Goal: Task Accomplishment & Management: Manage account settings

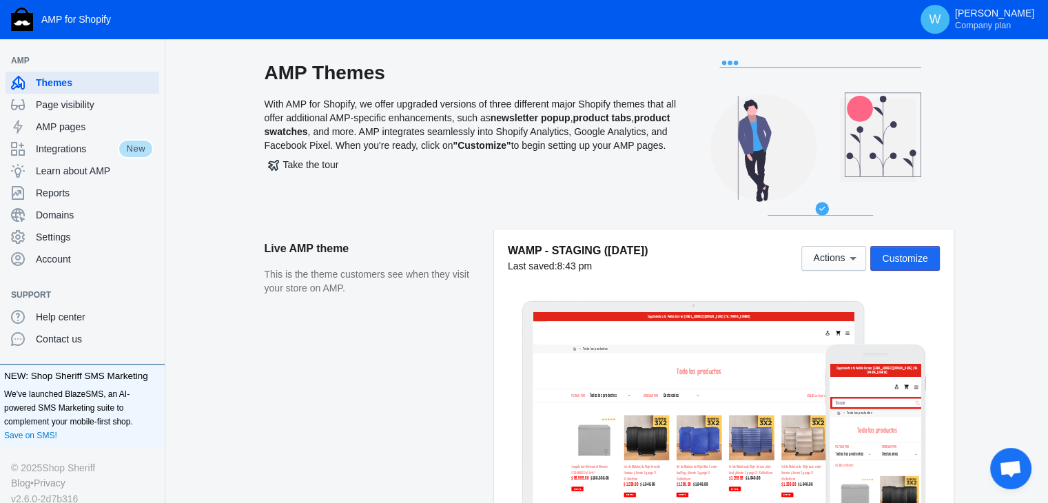
click at [912, 258] on span "Customize" at bounding box center [904, 258] width 45 height 11
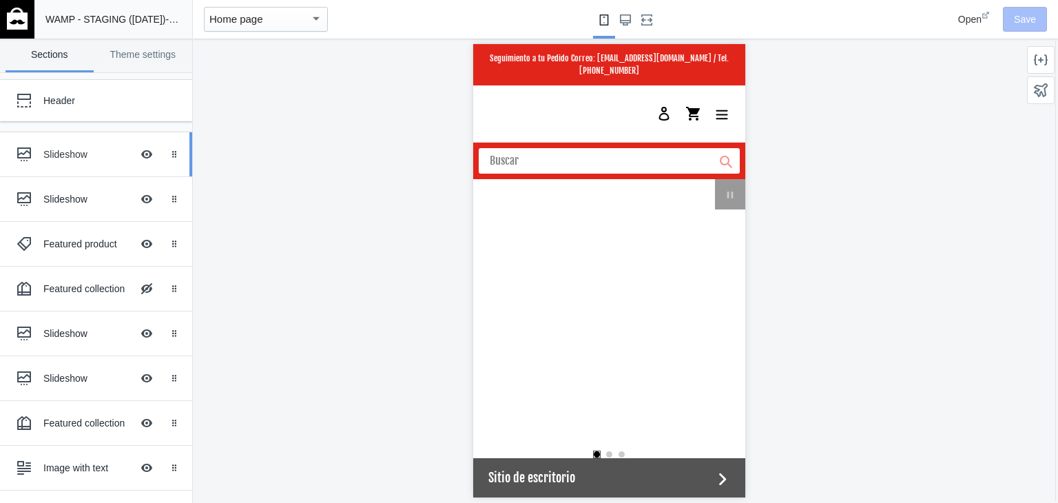
scroll to position [0, 524]
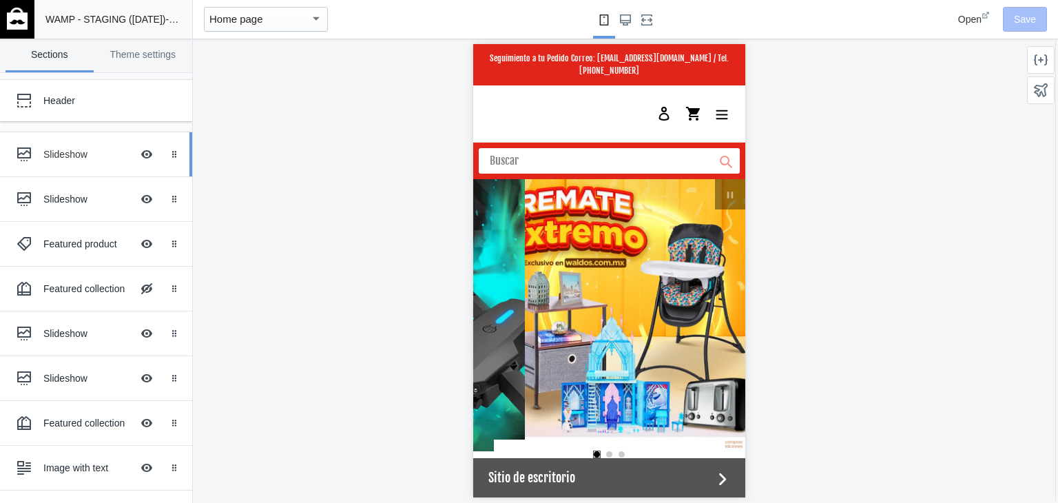
click at [55, 156] on div "Slideshow" at bounding box center [87, 154] width 88 height 14
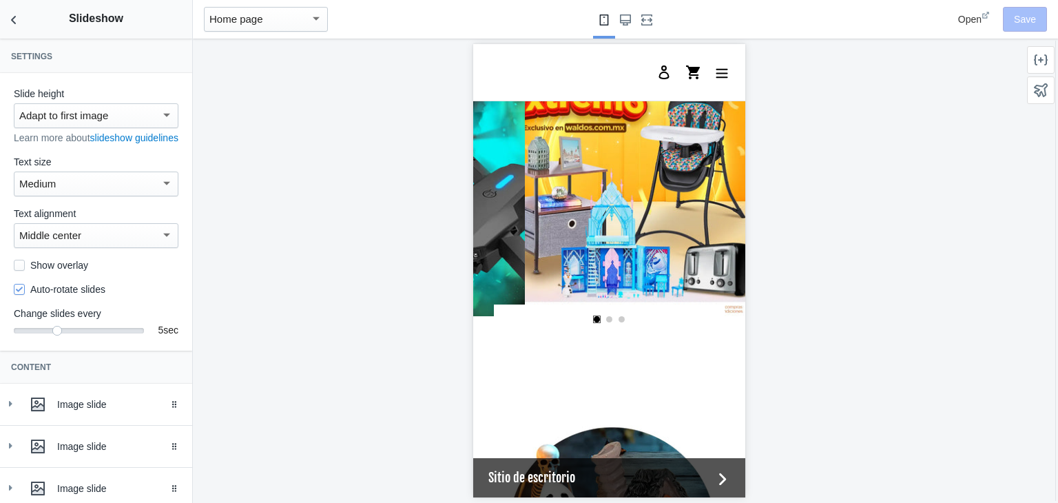
scroll to position [127, 0]
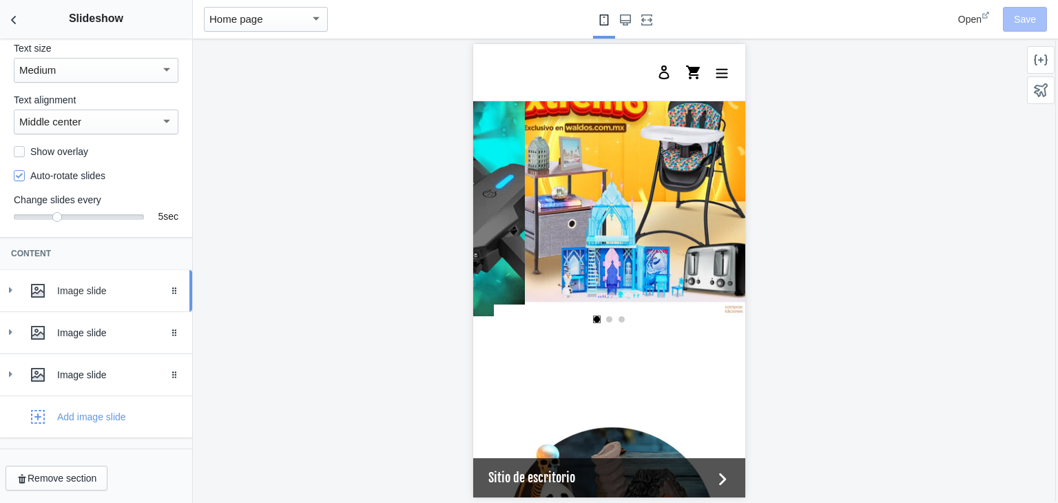
click at [20, 289] on div "Image slide" at bounding box center [96, 291] width 172 height 28
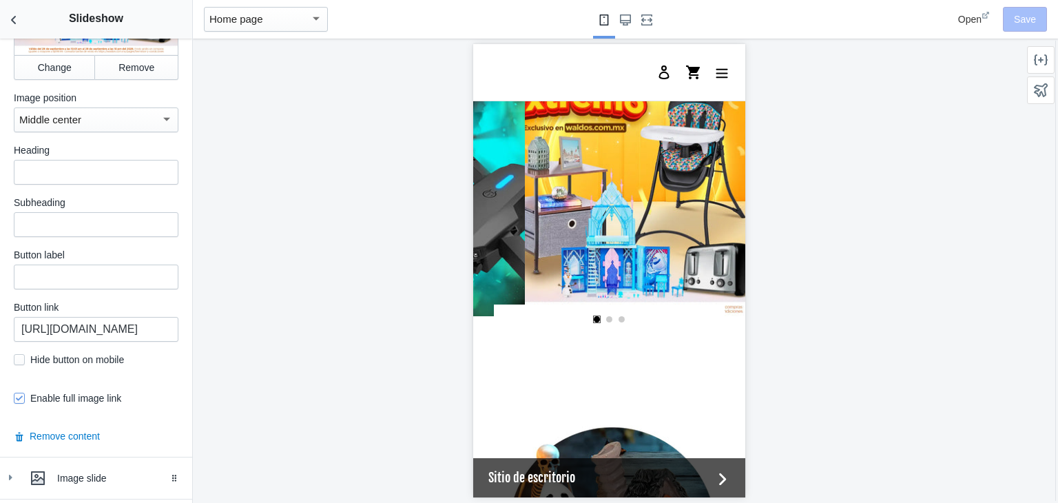
scroll to position [588, 0]
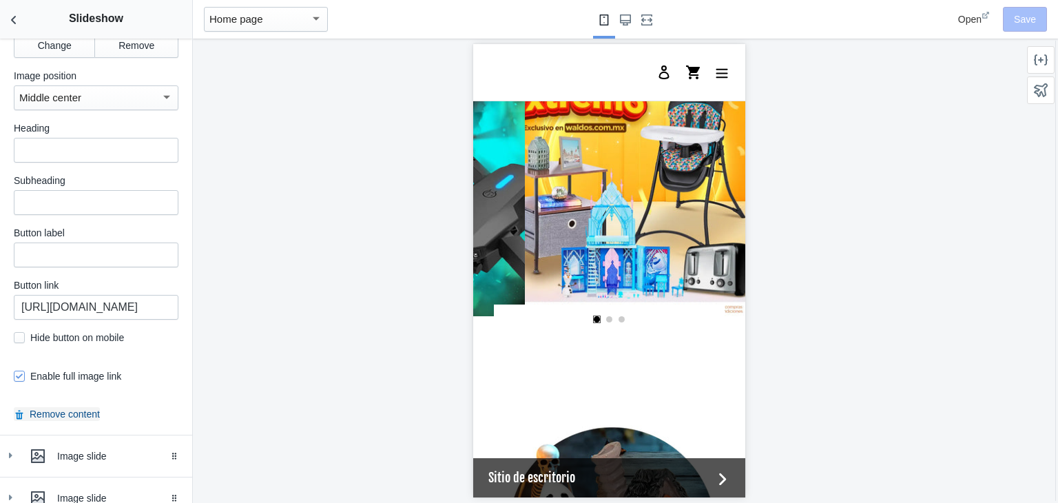
click at [57, 421] on button "Remove content" at bounding box center [57, 414] width 86 height 14
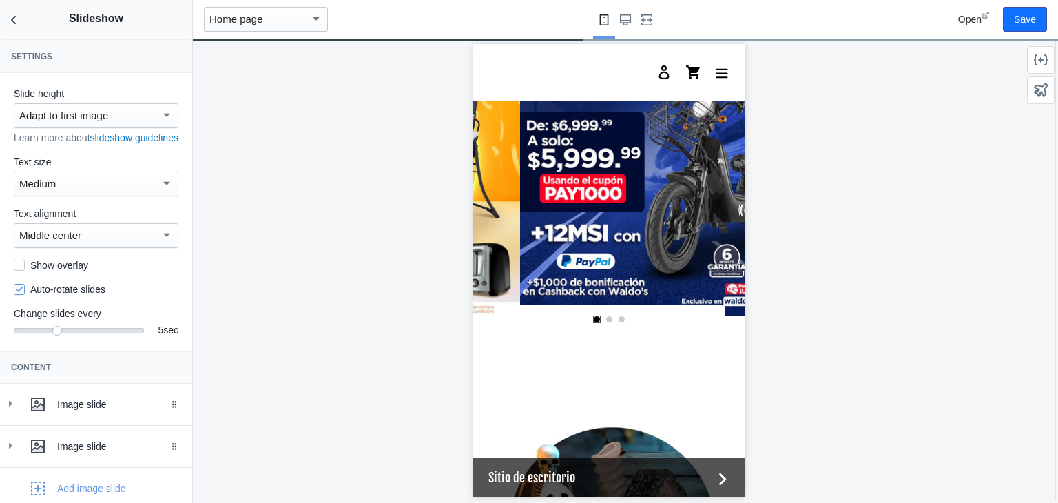
scroll to position [0, 786]
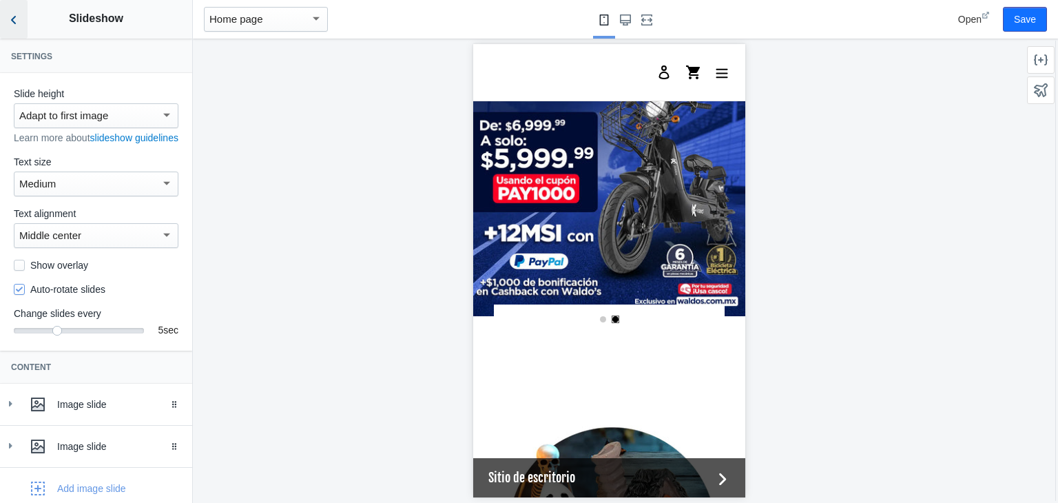
click at [17, 19] on icon "Back to sections" at bounding box center [14, 20] width 14 height 14
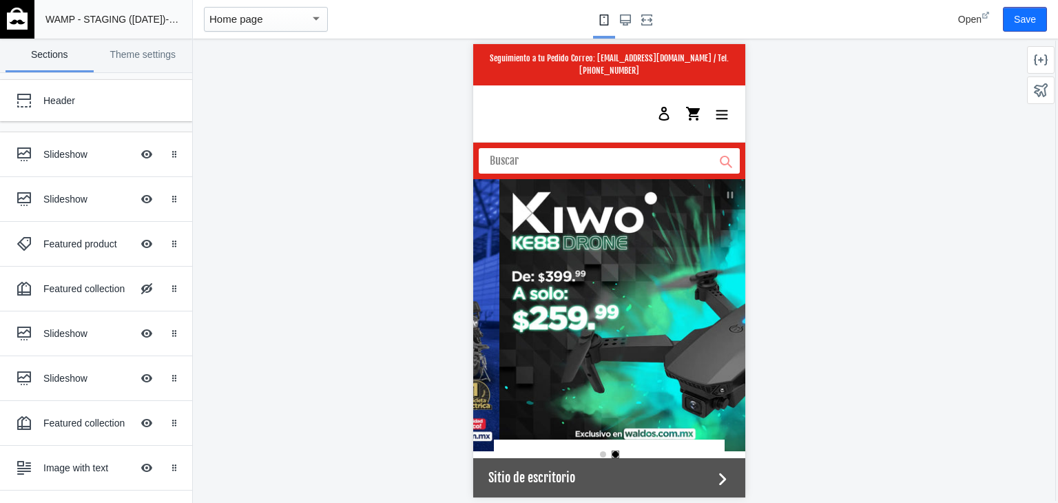
scroll to position [0, 262]
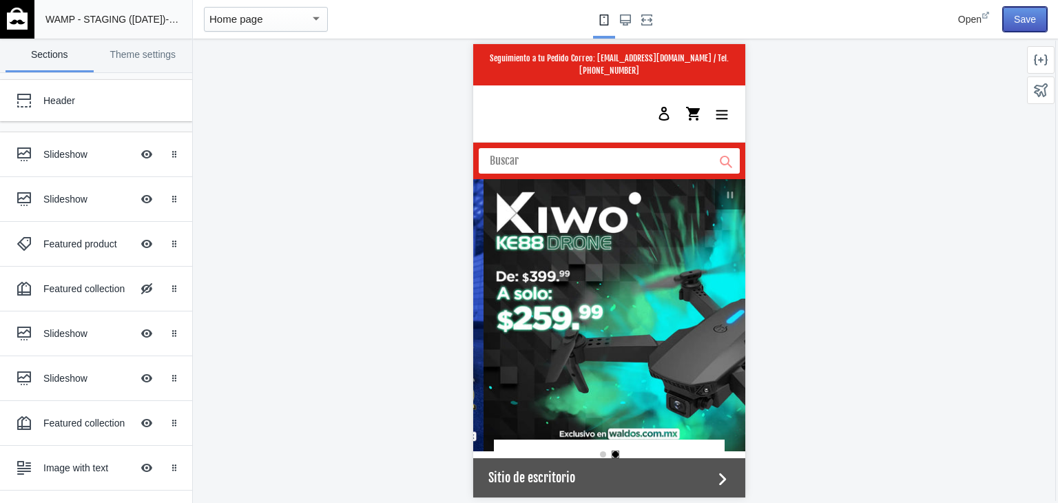
click at [1025, 20] on button "Save" at bounding box center [1025, 19] width 44 height 25
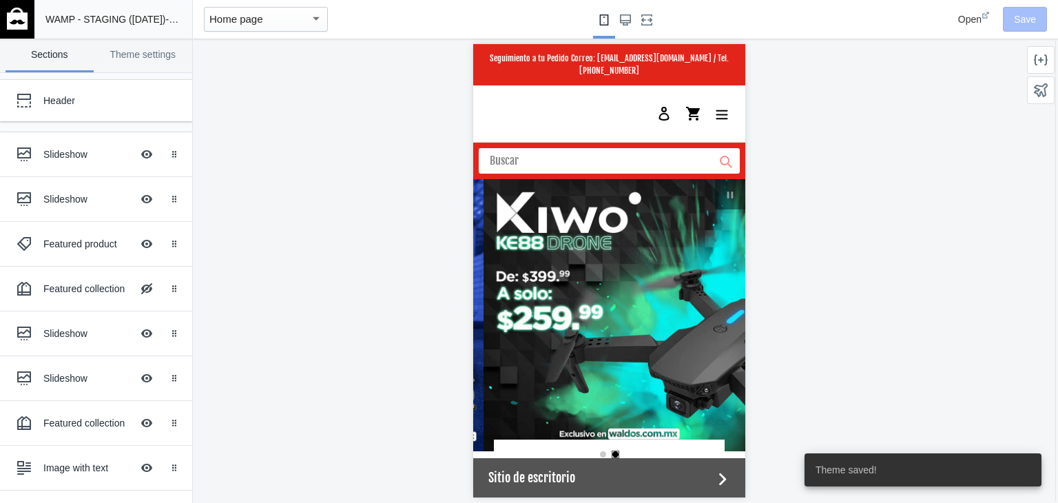
click at [17, 22] on img at bounding box center [17, 19] width 21 height 22
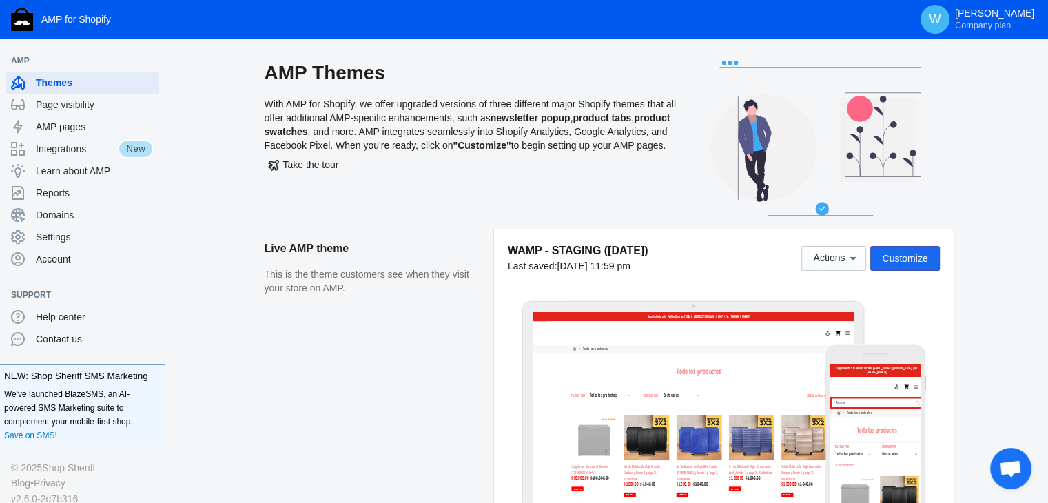
click at [903, 256] on span "Customize" at bounding box center [904, 258] width 45 height 11
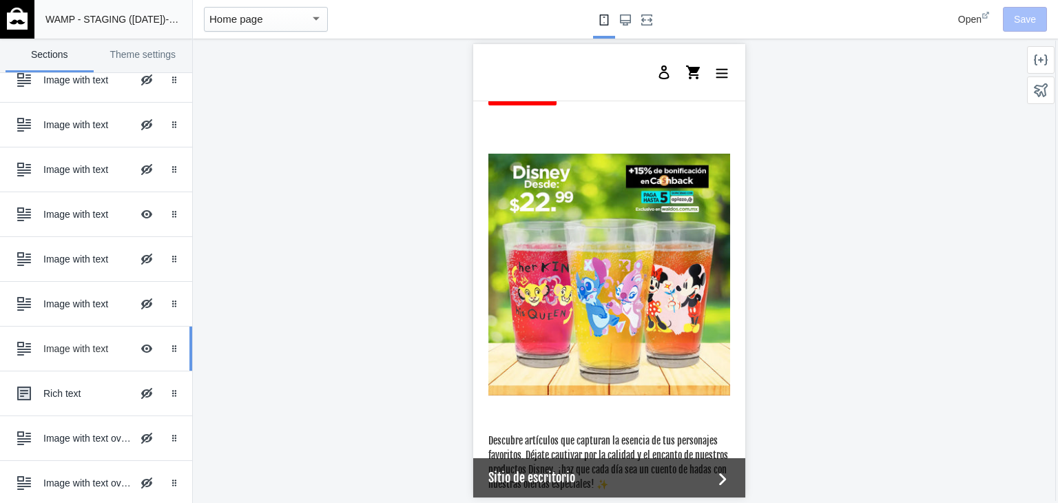
scroll to position [0, 35]
click at [91, 349] on div "Image with text" at bounding box center [87, 349] width 88 height 14
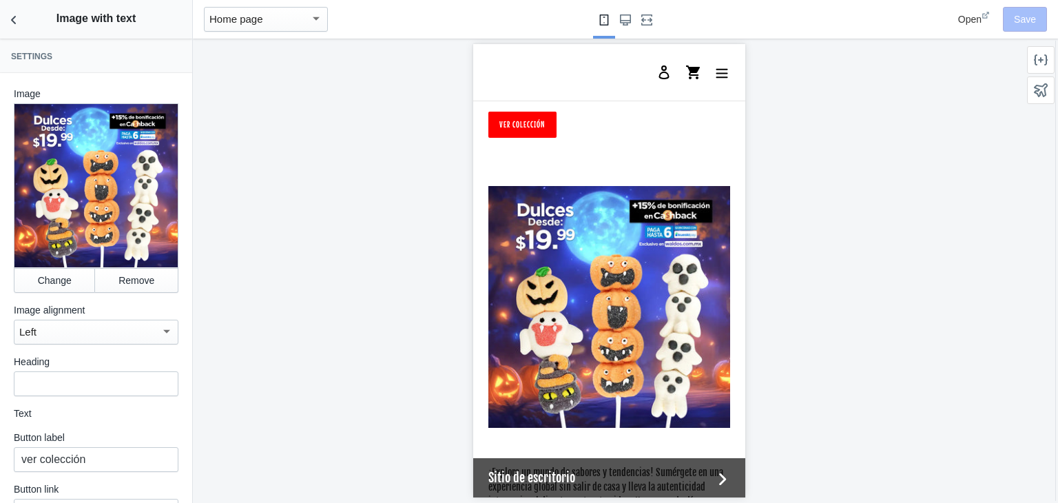
scroll to position [3512, 0]
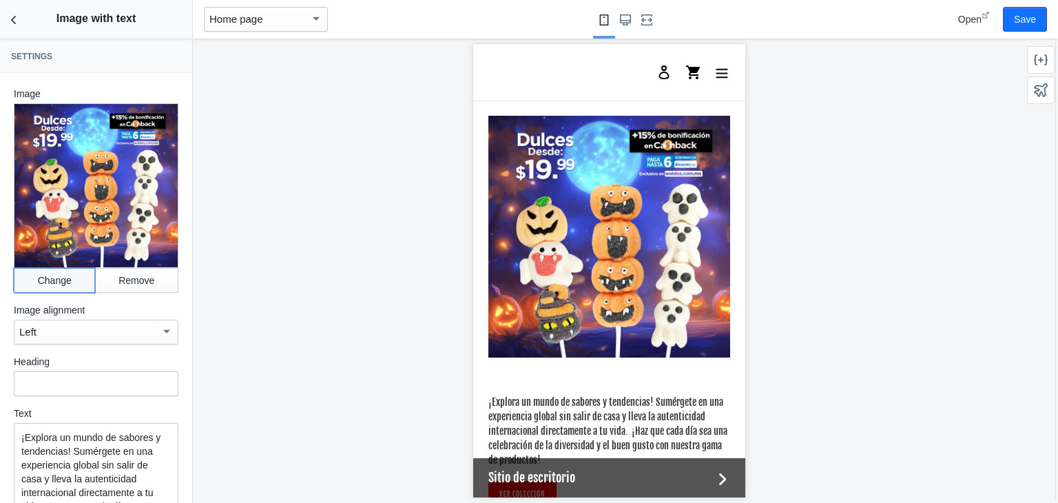
click at [45, 268] on button "Change" at bounding box center [54, 280] width 81 height 25
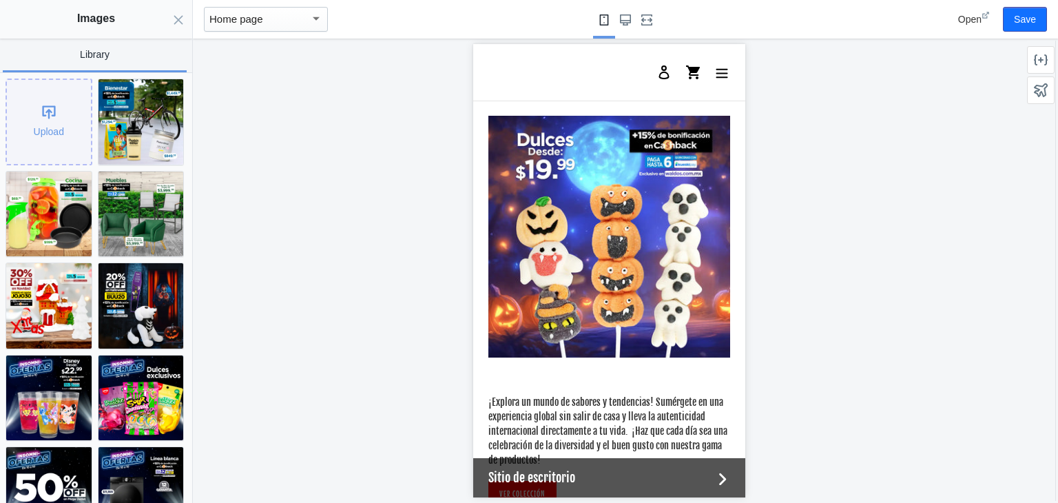
click at [50, 136] on div "Upload" at bounding box center [49, 122] width 84 height 84
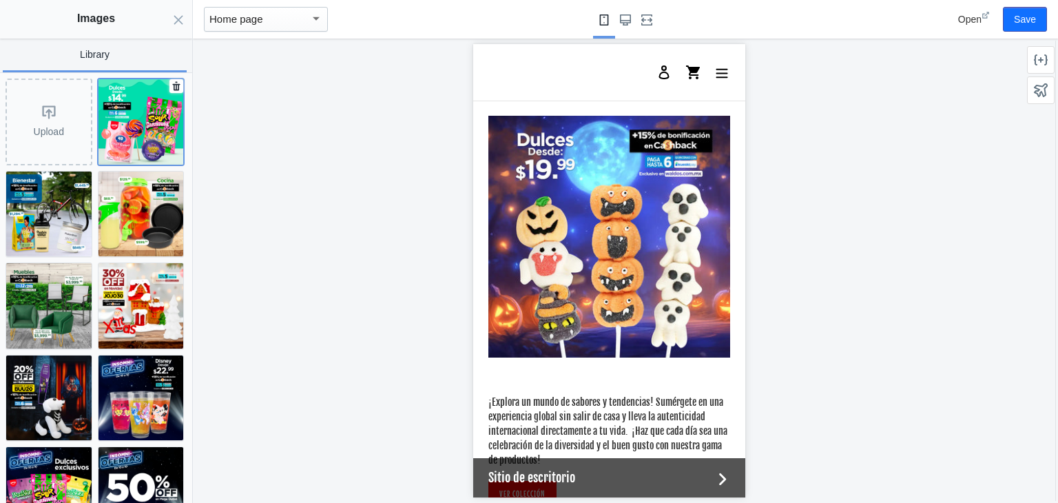
click at [135, 136] on img at bounding box center [141, 121] width 85 height 85
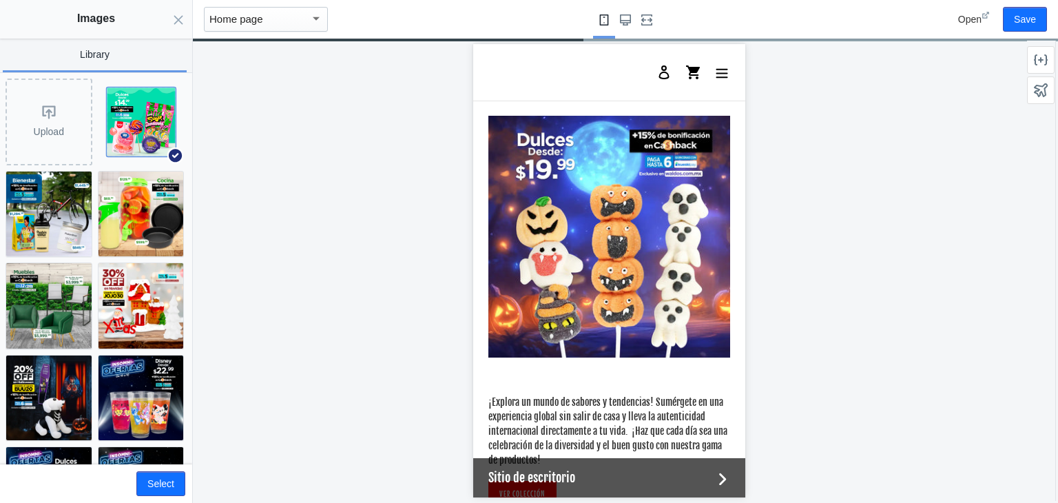
scroll to position [0, 0]
click at [158, 493] on button "Select" at bounding box center [160, 483] width 49 height 25
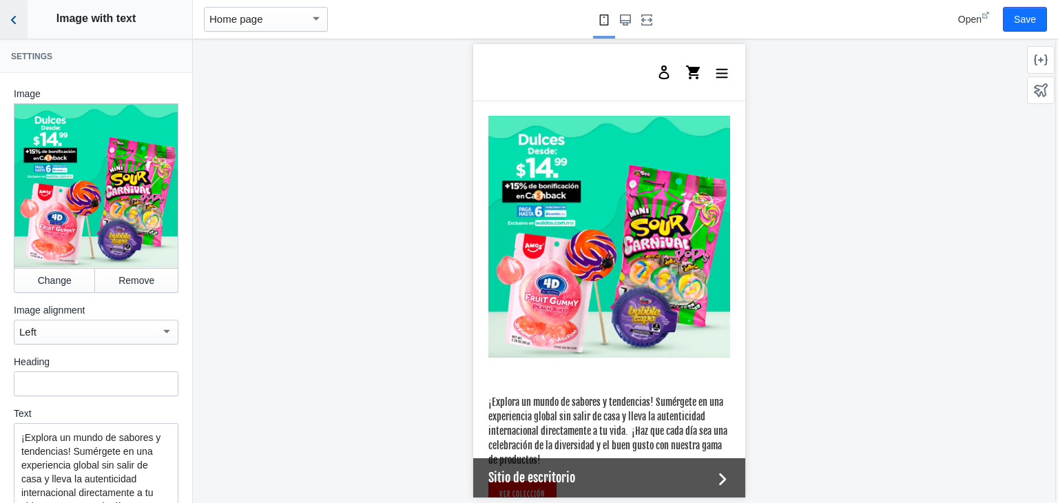
click at [12, 20] on use "Back to sections" at bounding box center [13, 20] width 5 height 8
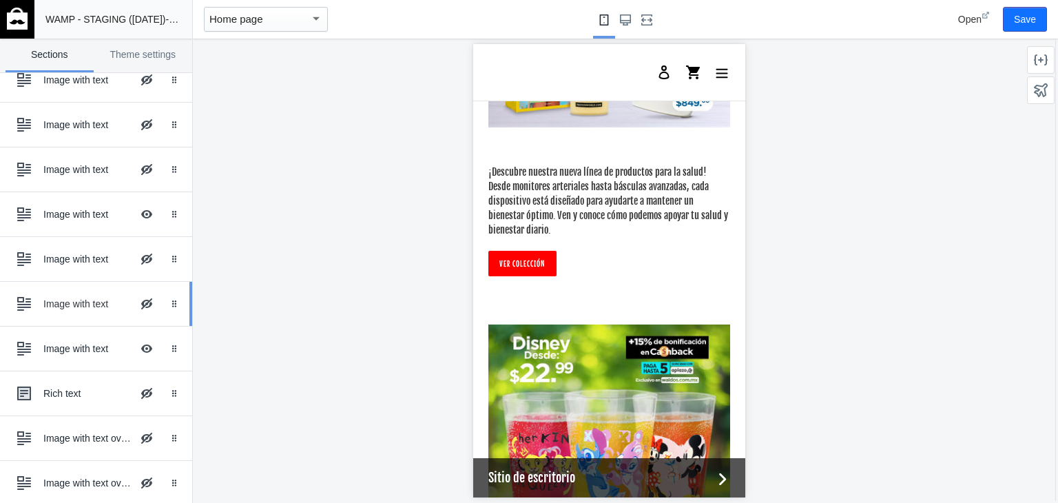
scroll to position [484, 0]
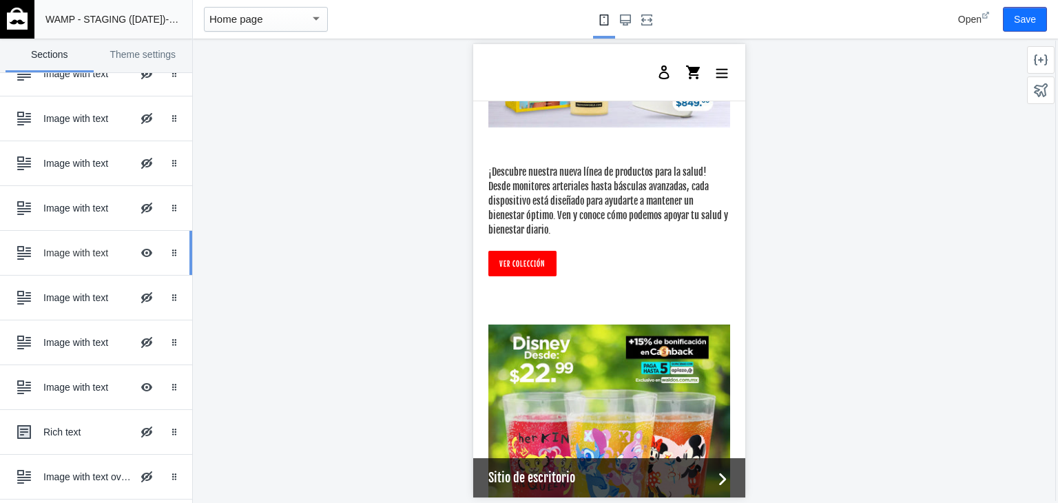
click at [60, 238] on div "Image with text Hide Image with text overlay" at bounding box center [86, 253] width 152 height 30
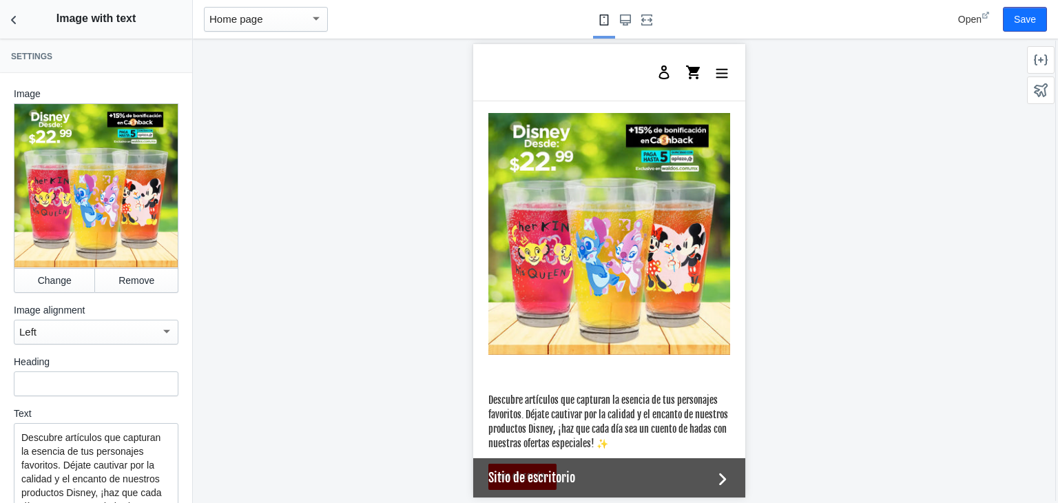
scroll to position [3097, 0]
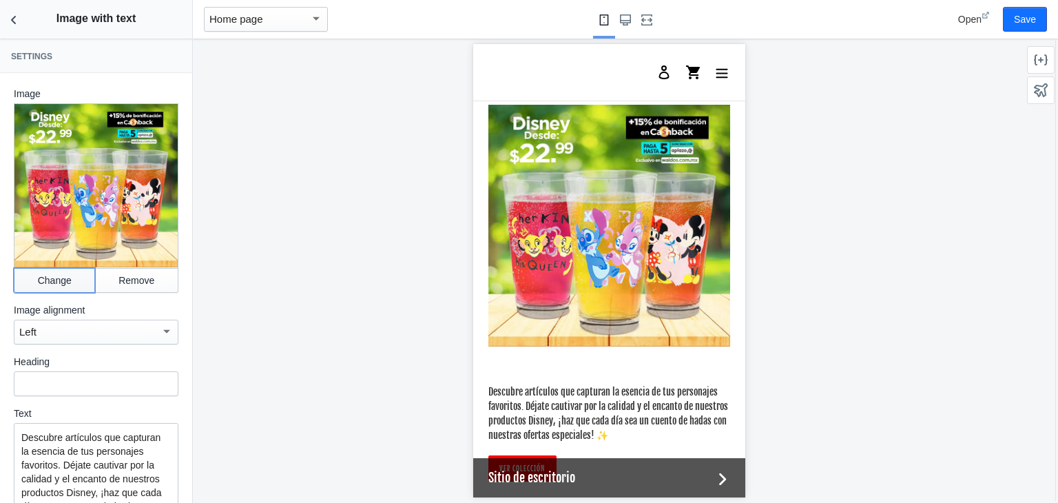
click at [48, 274] on button "Change" at bounding box center [54, 280] width 81 height 25
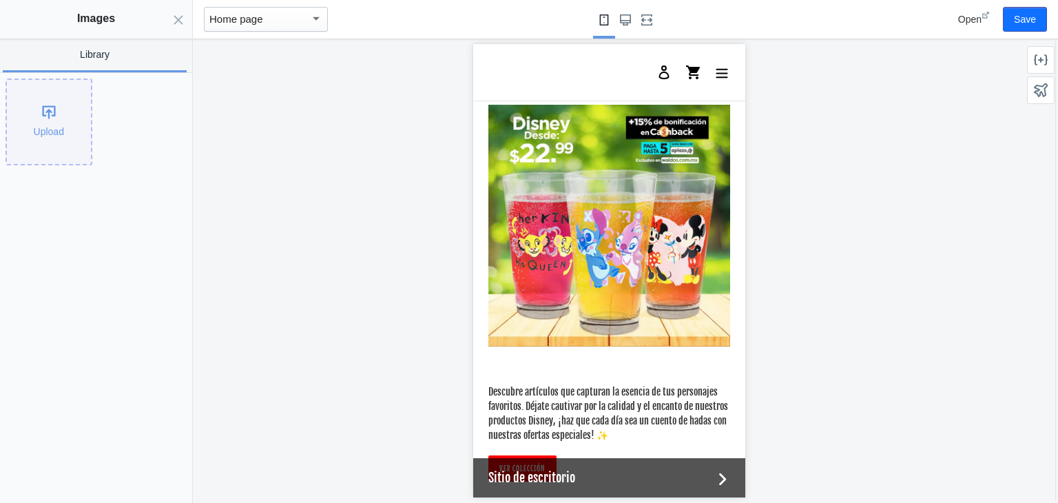
click at [37, 132] on div "Upload" at bounding box center [49, 122] width 84 height 84
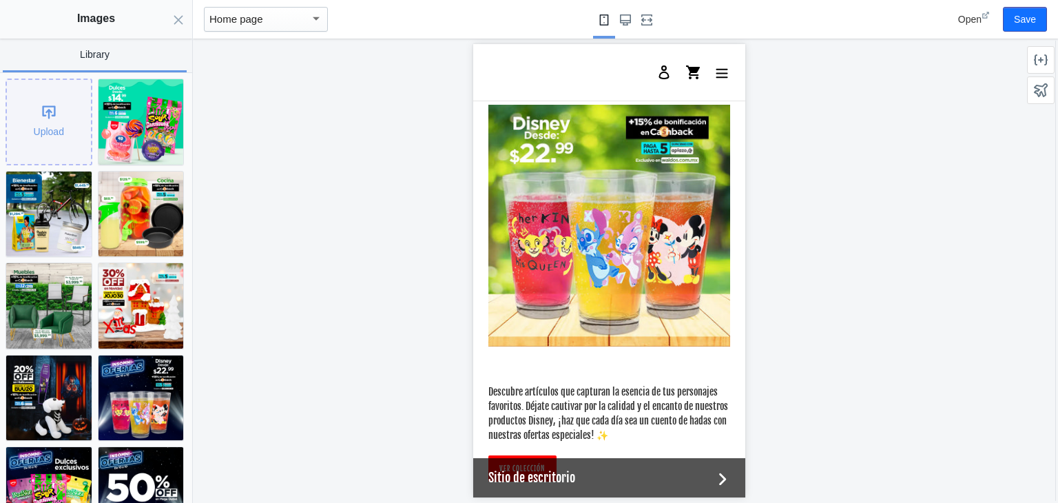
scroll to position [0, 0]
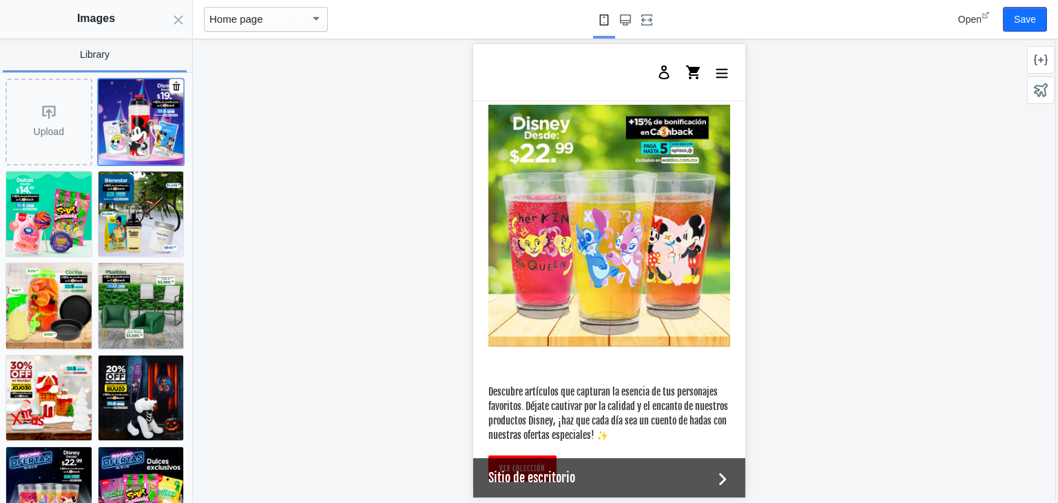
click at [123, 136] on img at bounding box center [141, 121] width 85 height 85
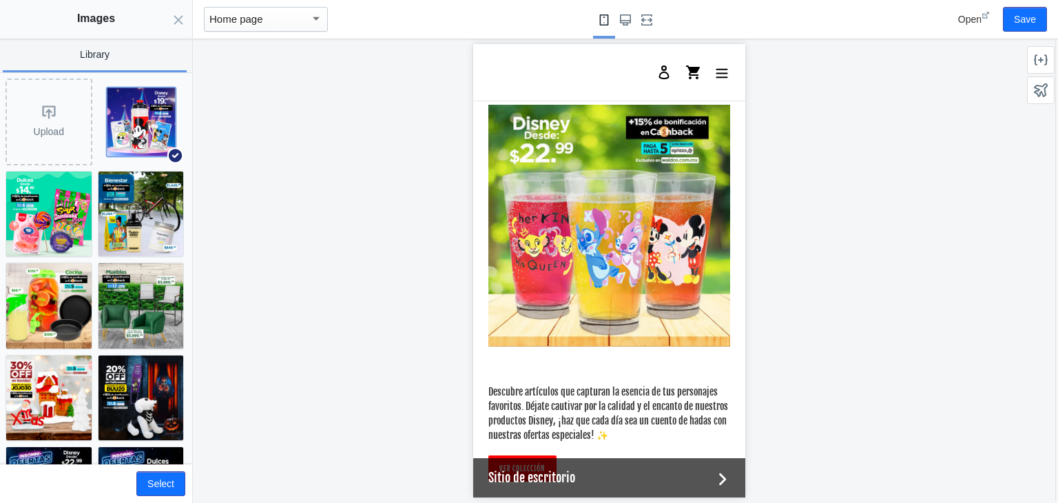
scroll to position [0, 262]
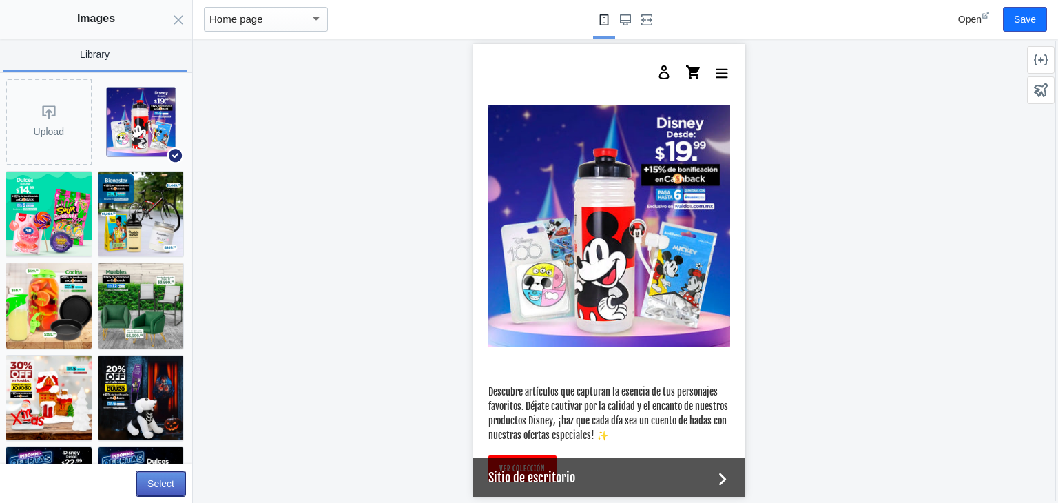
click at [162, 480] on button "Select" at bounding box center [160, 483] width 49 height 25
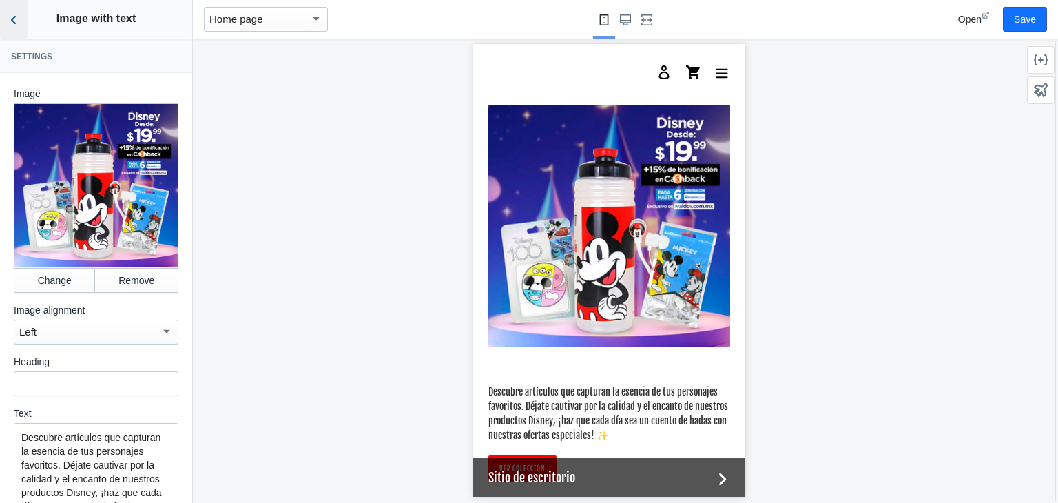
click at [14, 19] on icon "Back to sections" at bounding box center [14, 20] width 14 height 14
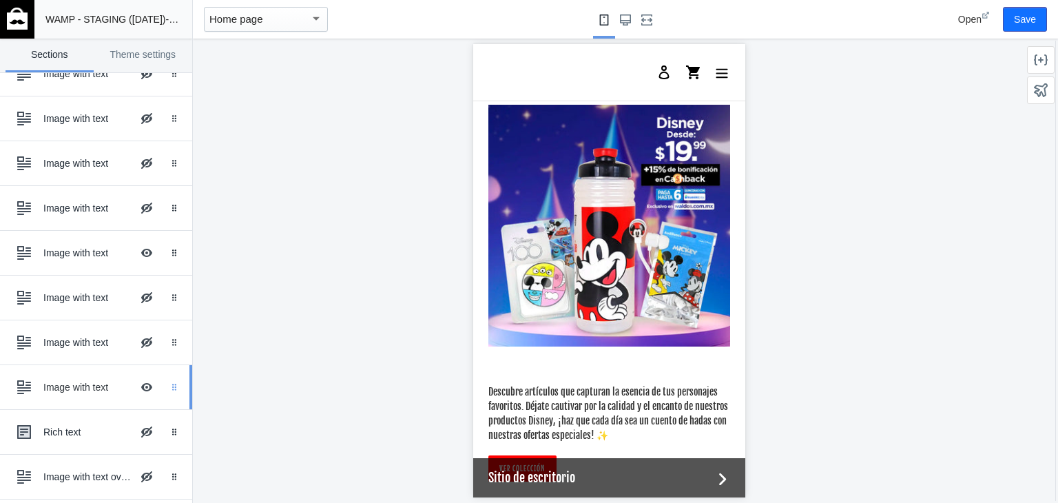
scroll to position [0, 0]
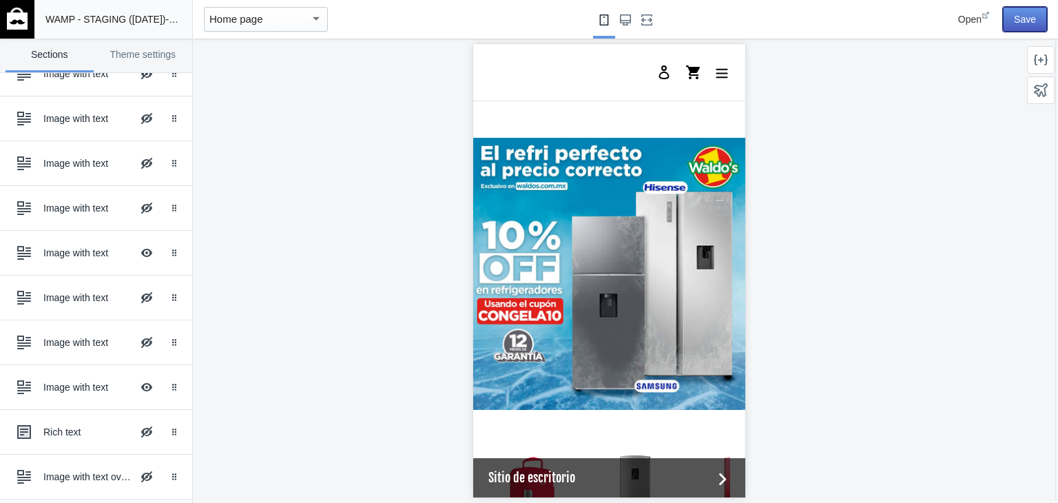
click at [1027, 17] on button "Save" at bounding box center [1025, 19] width 44 height 25
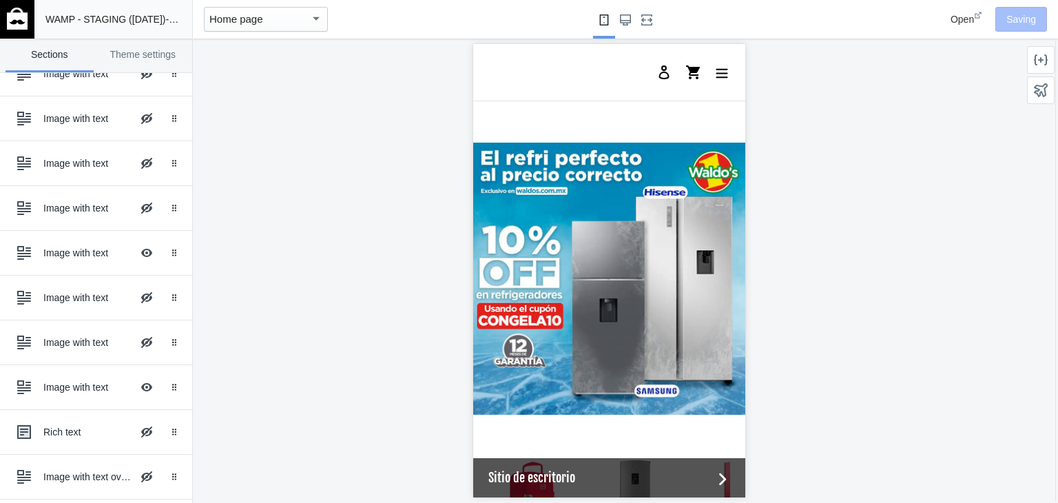
scroll to position [1555, 0]
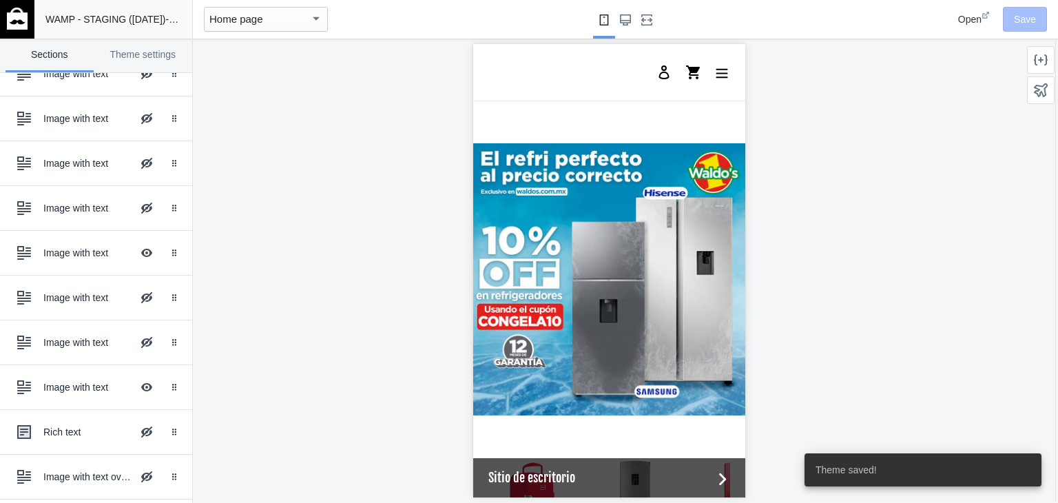
click at [17, 14] on img at bounding box center [17, 19] width 21 height 22
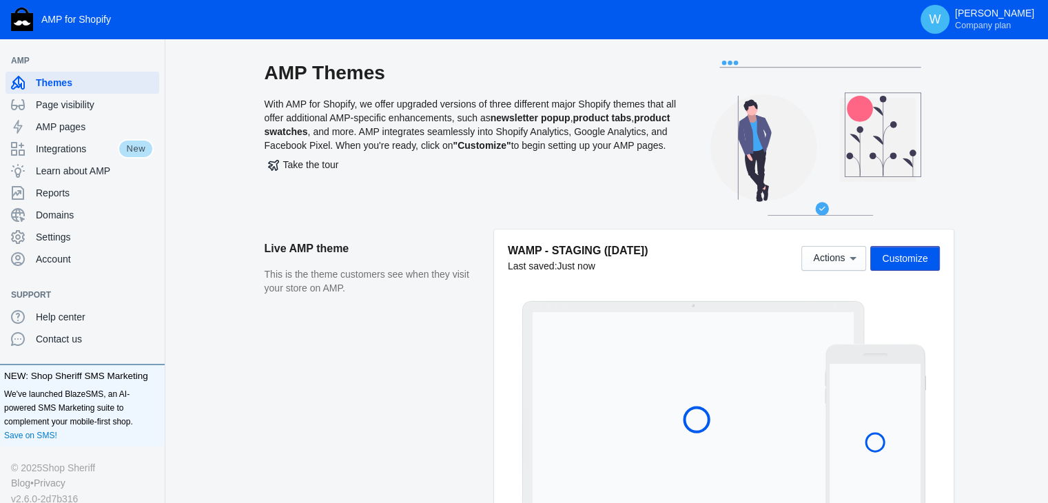
click at [352, 326] on aside "Live AMP theme This is the theme customers see when they visit your store on AM…" at bounding box center [379, 381] width 229 height 305
